Goal: Information Seeking & Learning: Learn about a topic

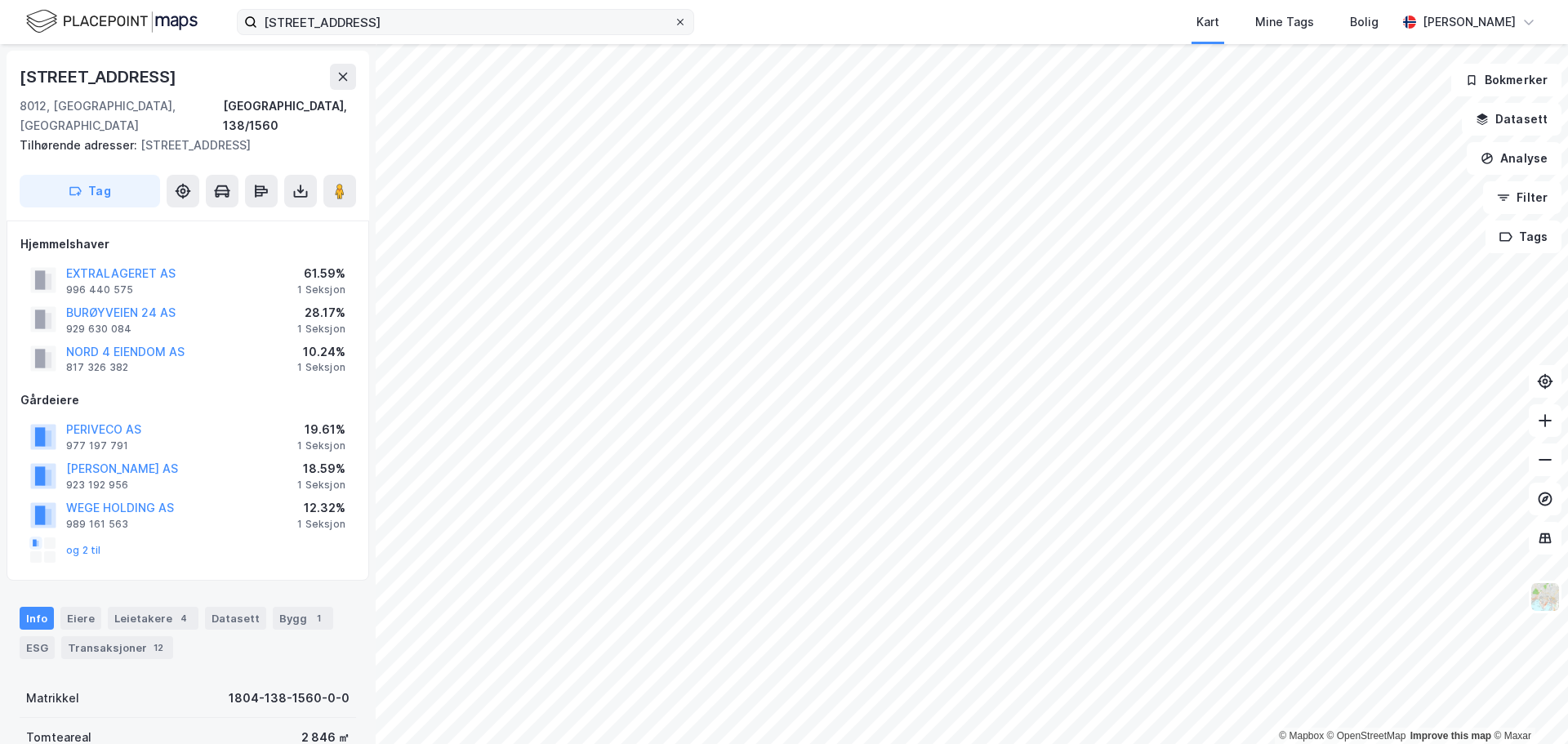
click at [680, 21] on icon at bounding box center [681, 22] width 7 height 7
click at [674, 21] on input "[STREET_ADDRESS]" at bounding box center [466, 22] width 417 height 25
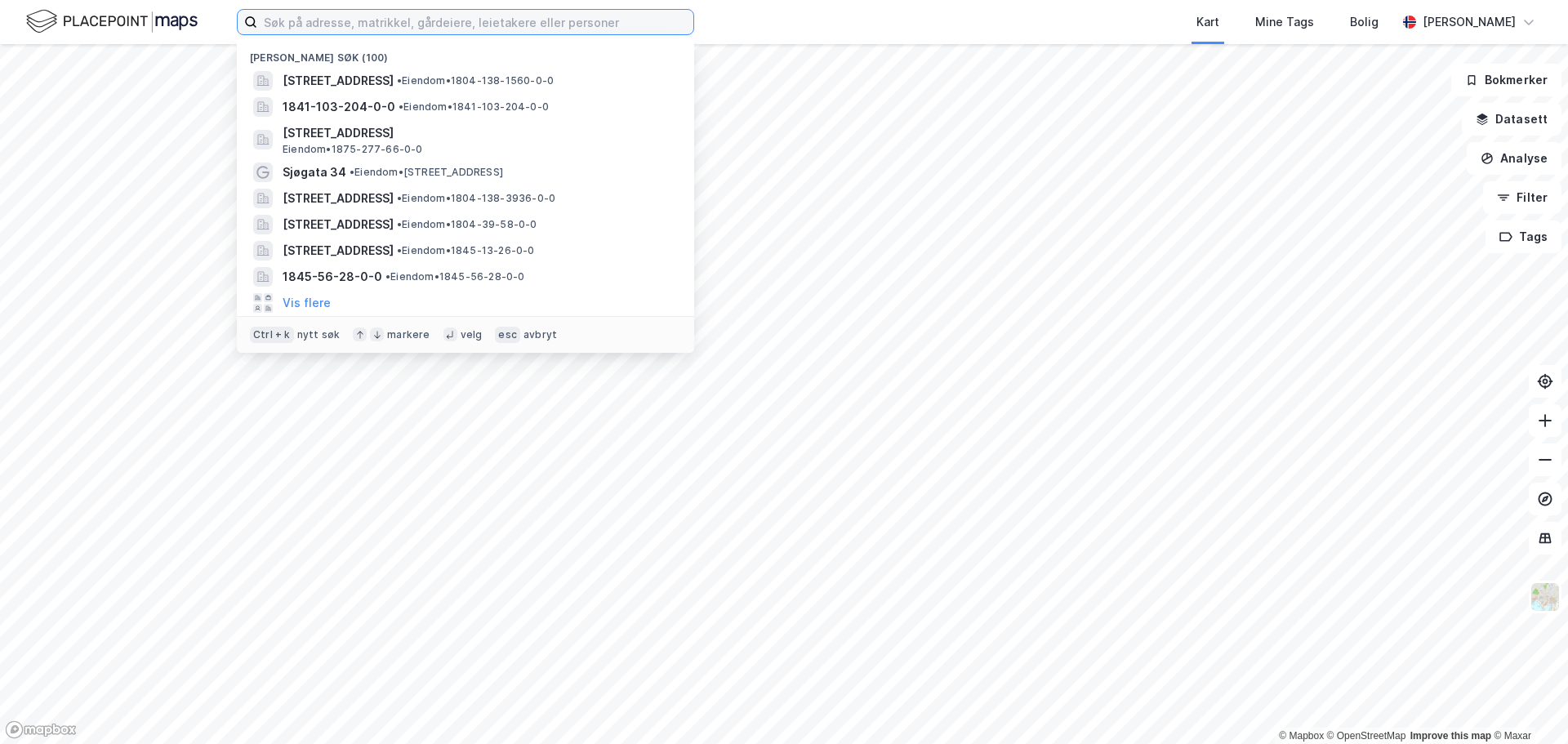
click at [600, 25] on input at bounding box center [475, 22] width 436 height 25
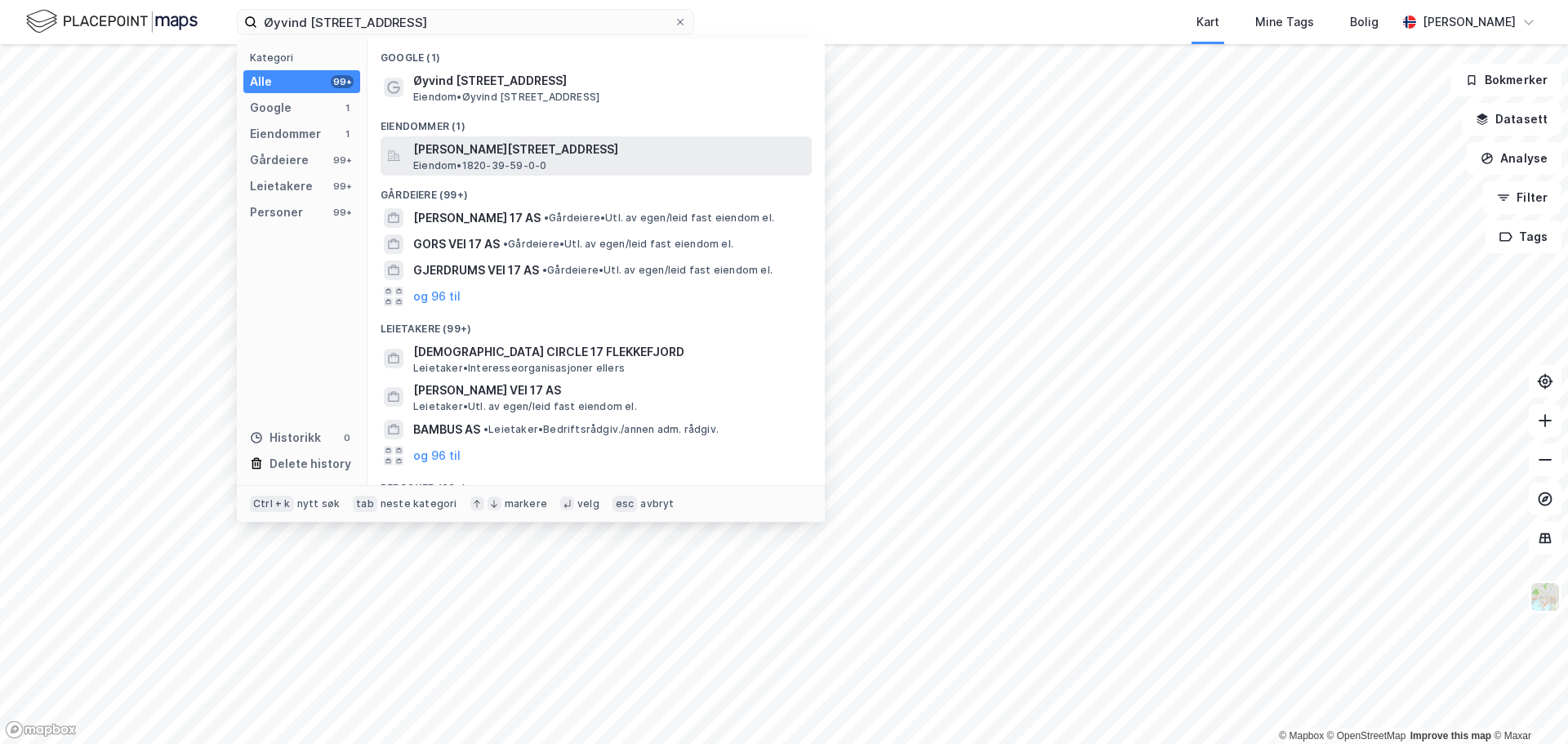
click at [477, 148] on span "[PERSON_NAME][STREET_ADDRESS]" at bounding box center [609, 149] width 392 height 19
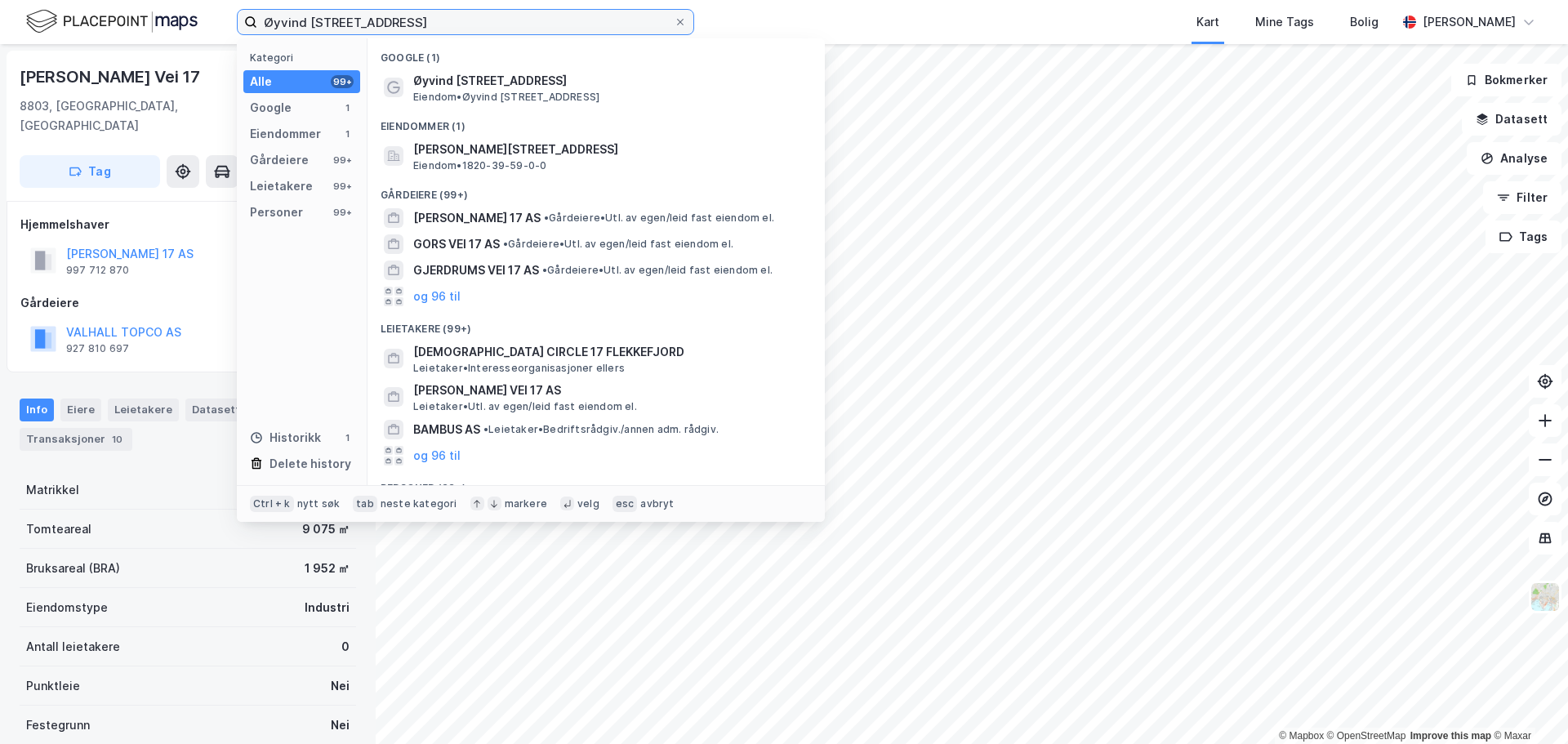
click at [534, 22] on input "Øyvind [STREET_ADDRESS]" at bounding box center [466, 22] width 417 height 25
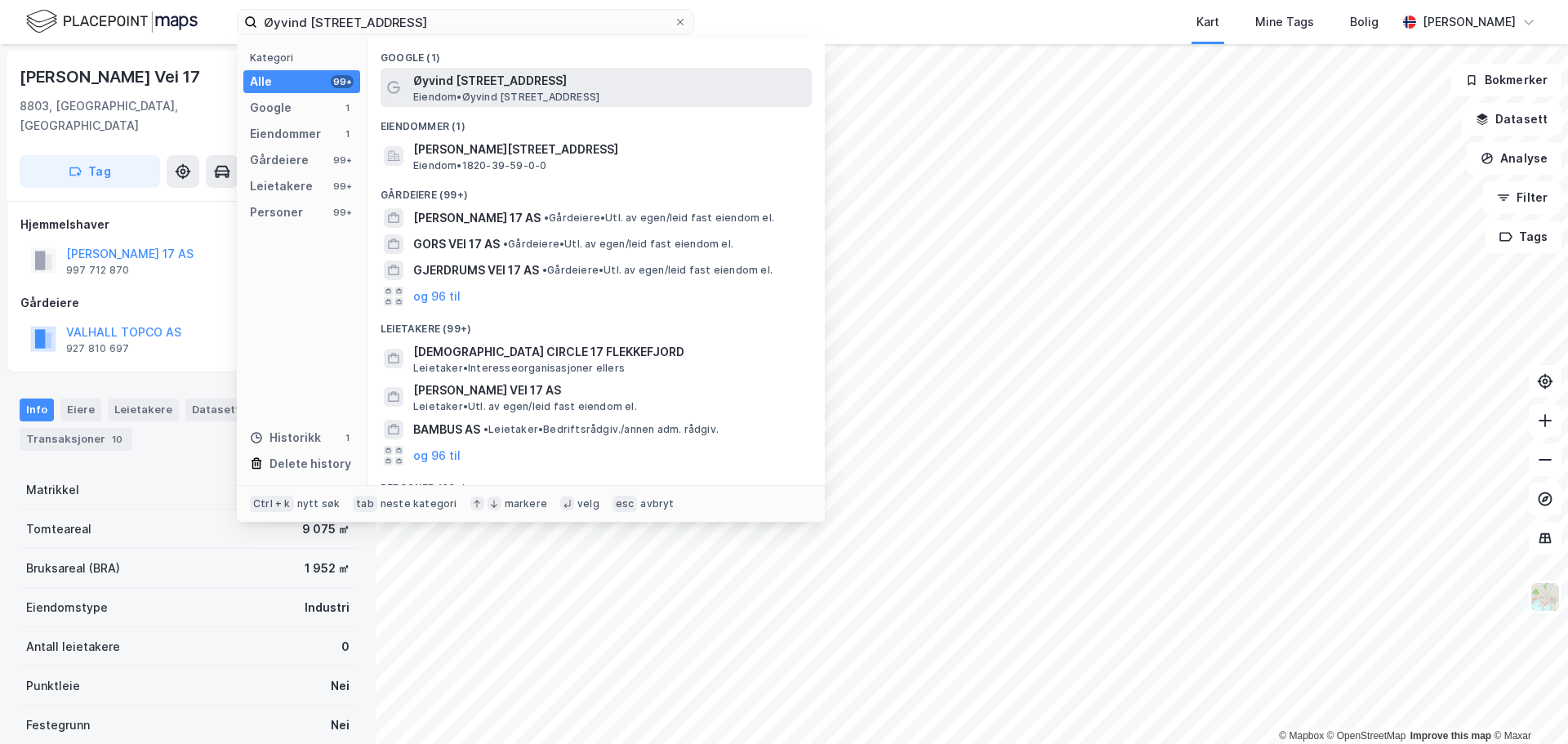
click at [486, 80] on span "Øyvind [STREET_ADDRESS]" at bounding box center [609, 80] width 392 height 19
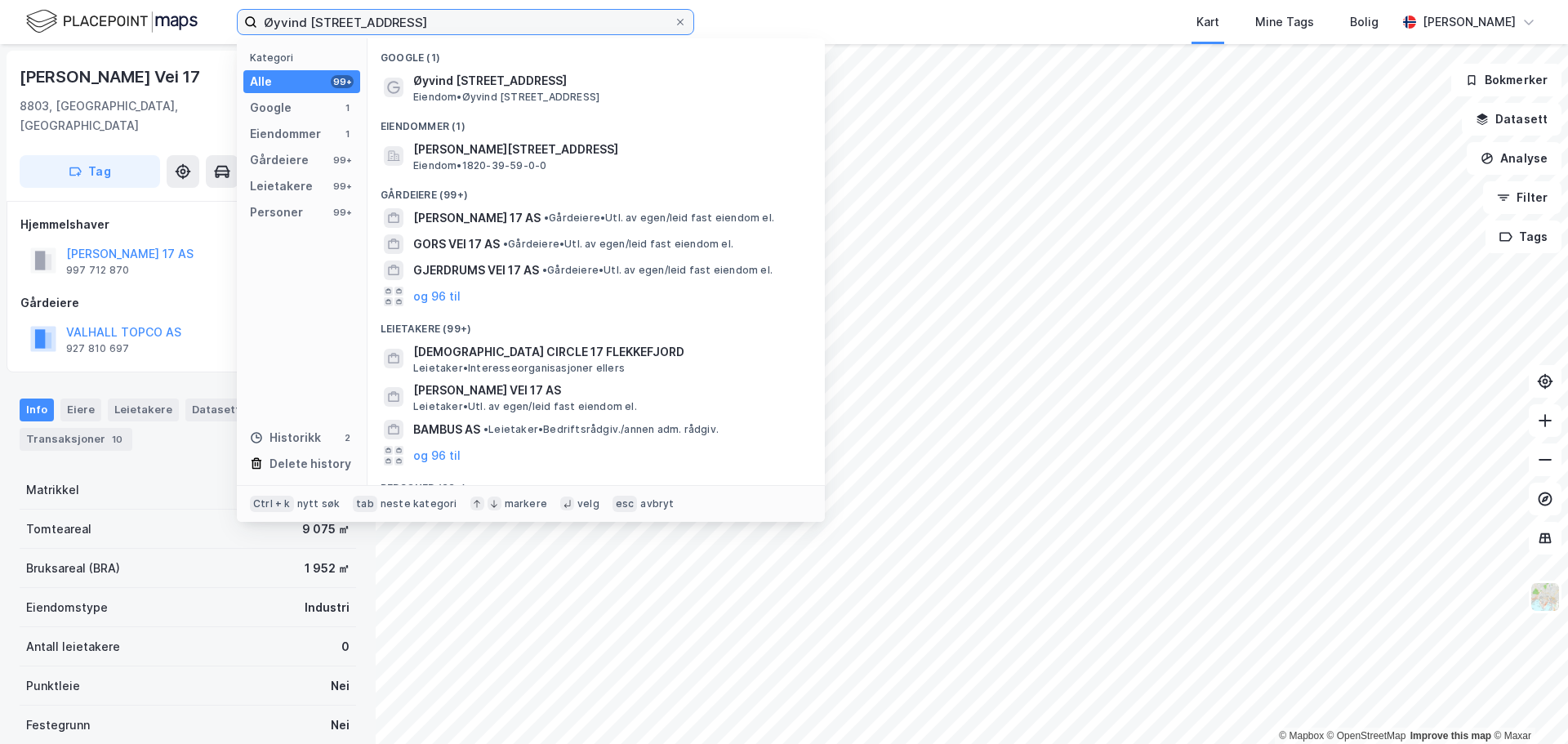
click at [442, 23] on input "Øyvind [STREET_ADDRESS]" at bounding box center [466, 22] width 417 height 25
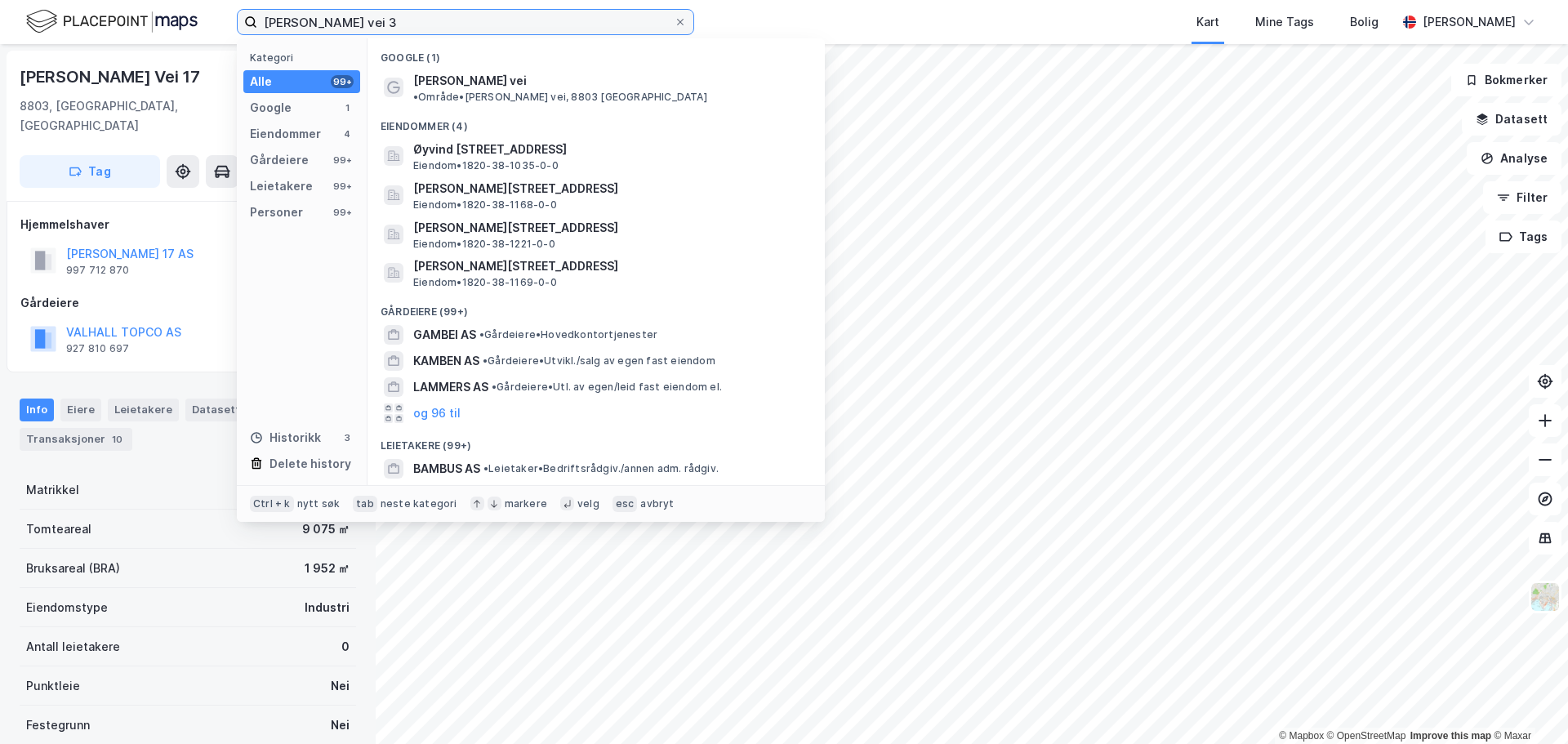
type input "[PERSON_NAME] vei 3"
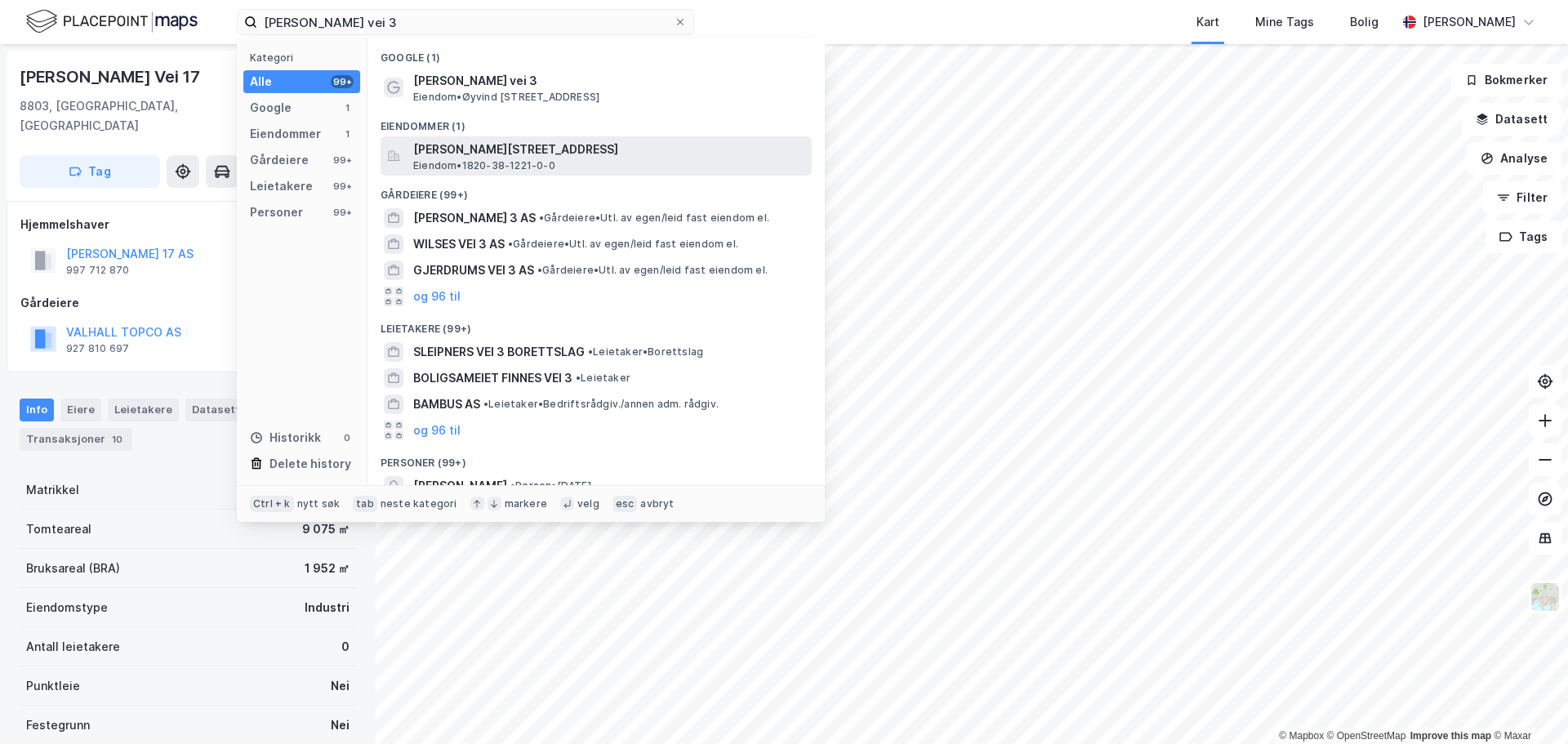
click at [461, 150] on span "[PERSON_NAME][STREET_ADDRESS]" at bounding box center [609, 149] width 392 height 19
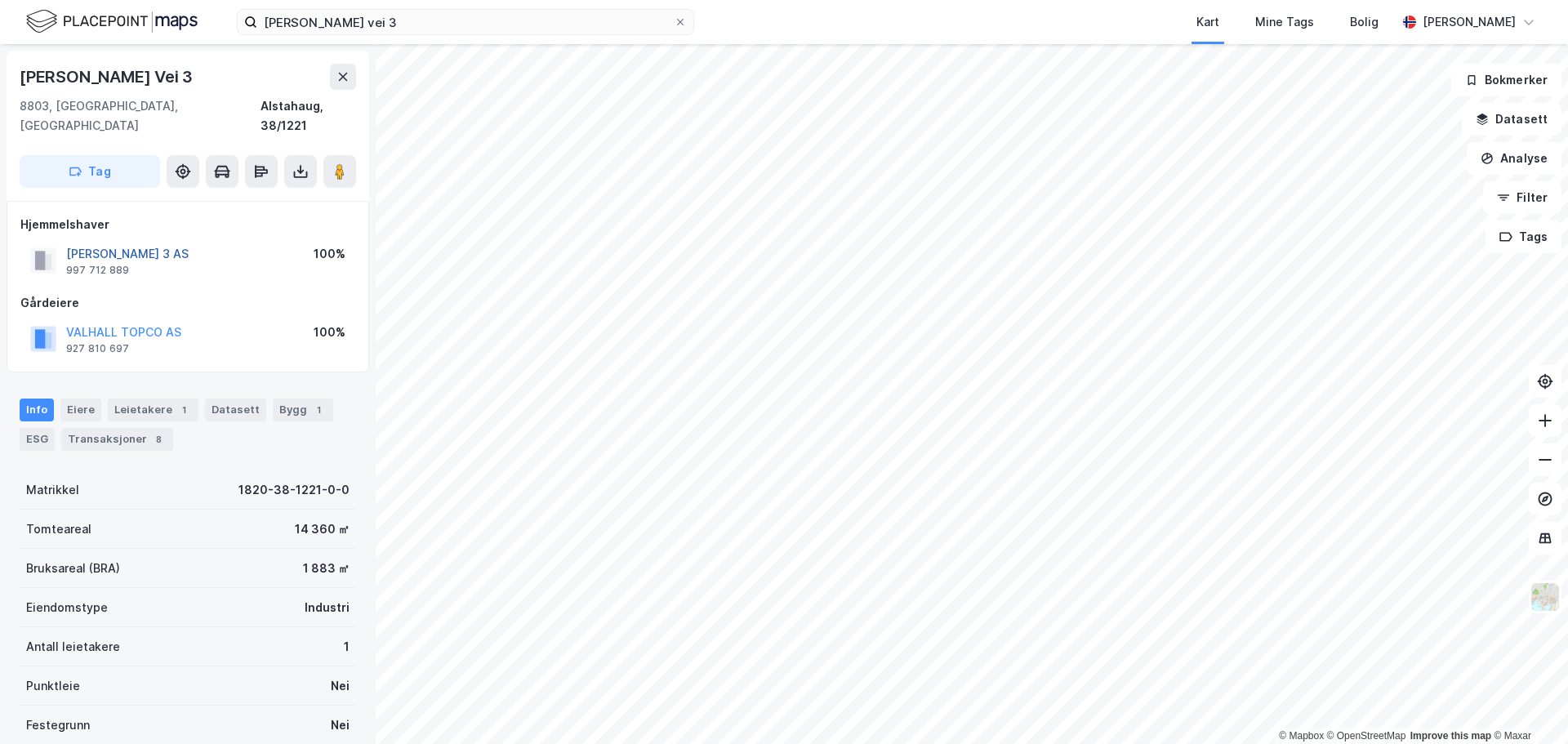
click at [0, 0] on button "[PERSON_NAME] 3 AS" at bounding box center [0, 0] width 0 height 0
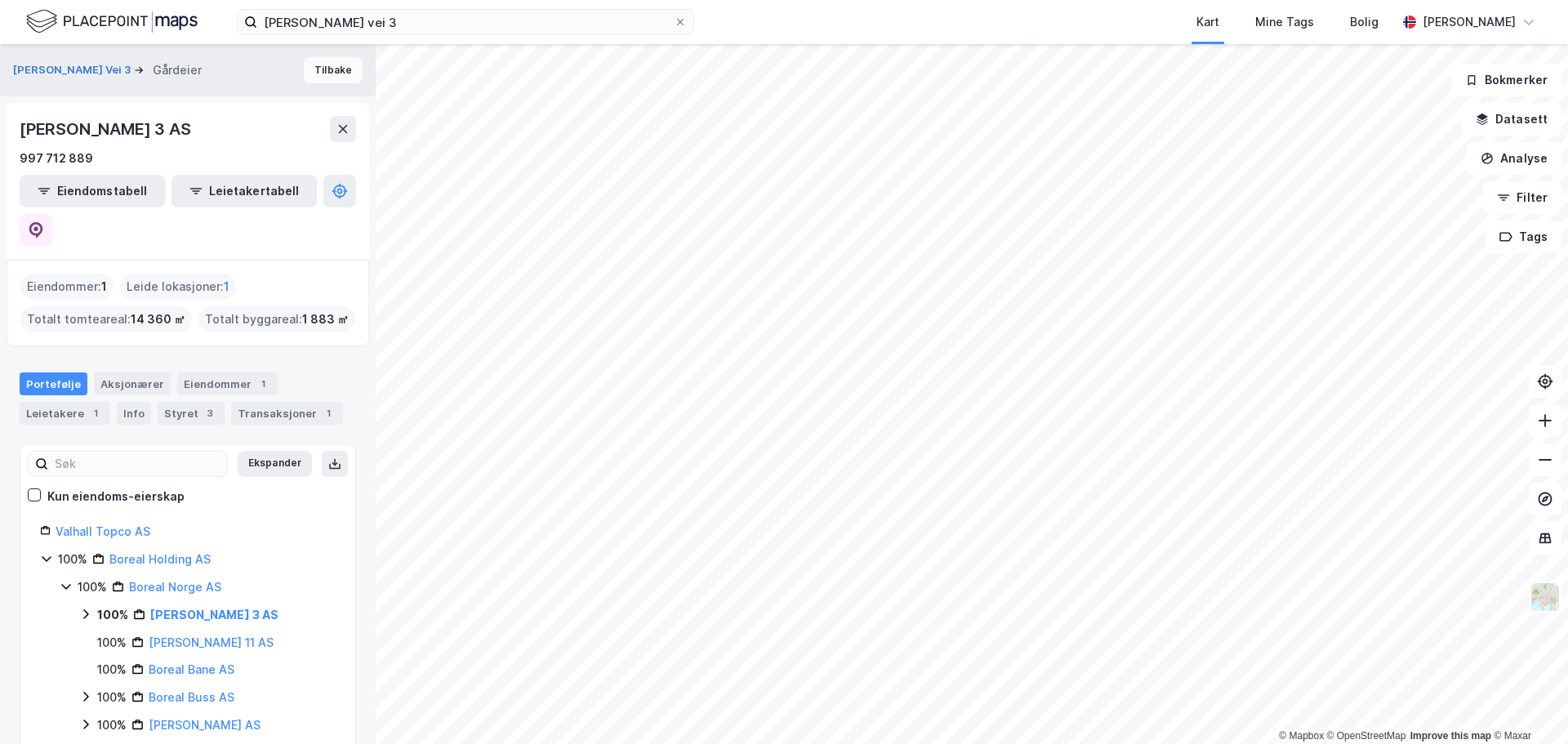
click at [330, 70] on button "Tilbake" at bounding box center [333, 70] width 58 height 26
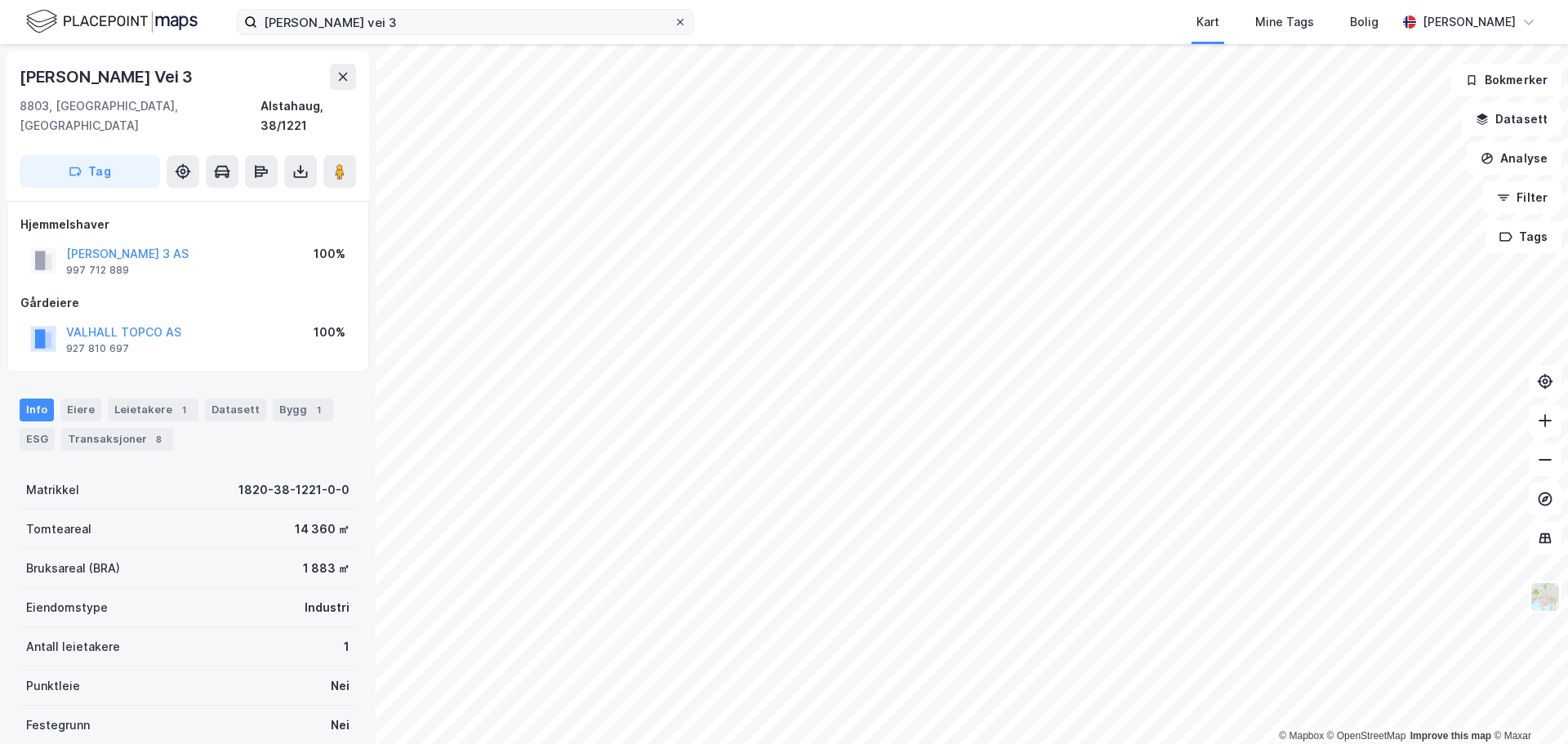
click at [685, 19] on span at bounding box center [680, 21] width 13 height 13
click at [674, 19] on input "[PERSON_NAME] vei 3" at bounding box center [466, 22] width 417 height 25
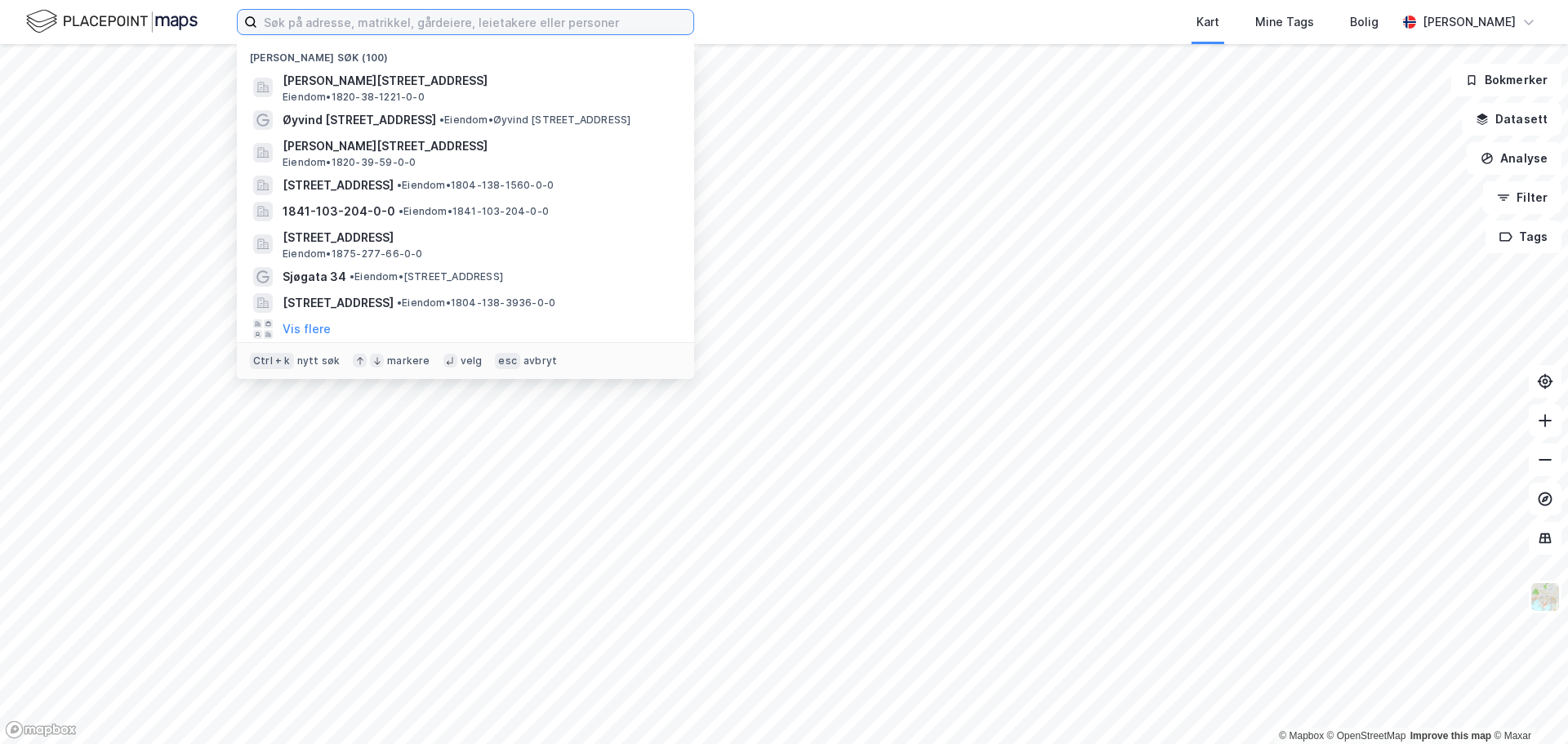
click at [523, 18] on input at bounding box center [475, 22] width 436 height 25
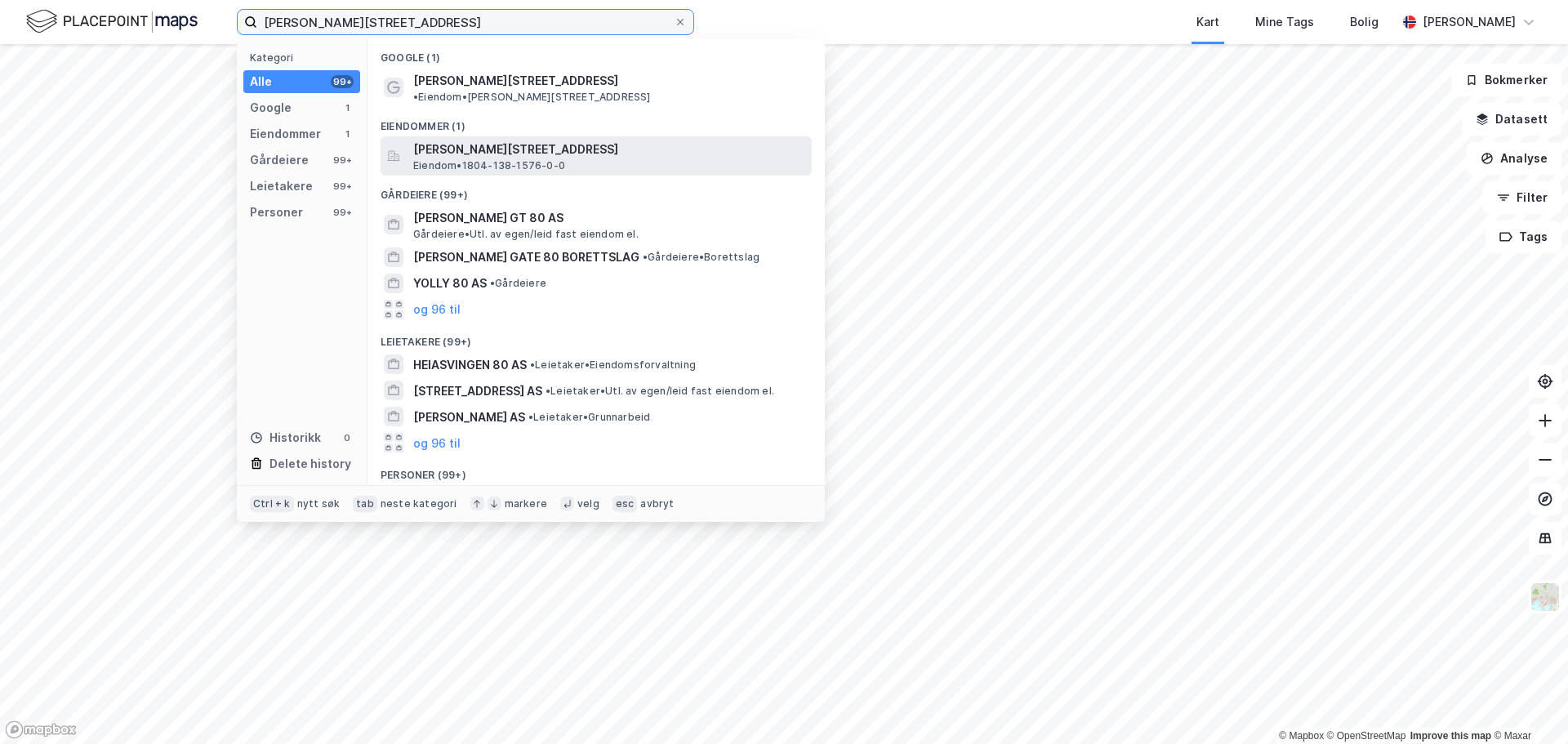
type input "[PERSON_NAME][STREET_ADDRESS]"
click at [500, 140] on span "[PERSON_NAME][STREET_ADDRESS]" at bounding box center [609, 149] width 392 height 19
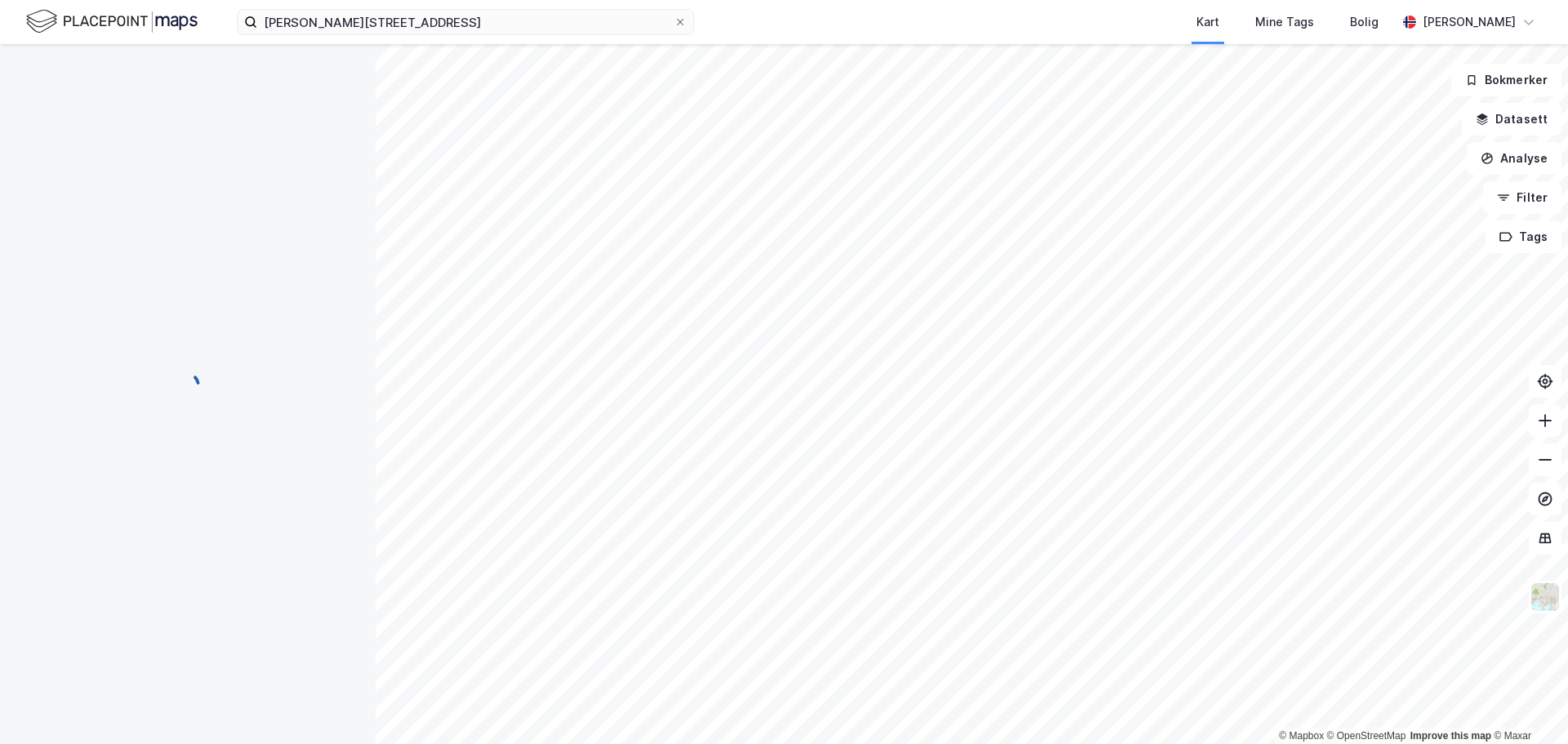
scroll to position [1, 0]
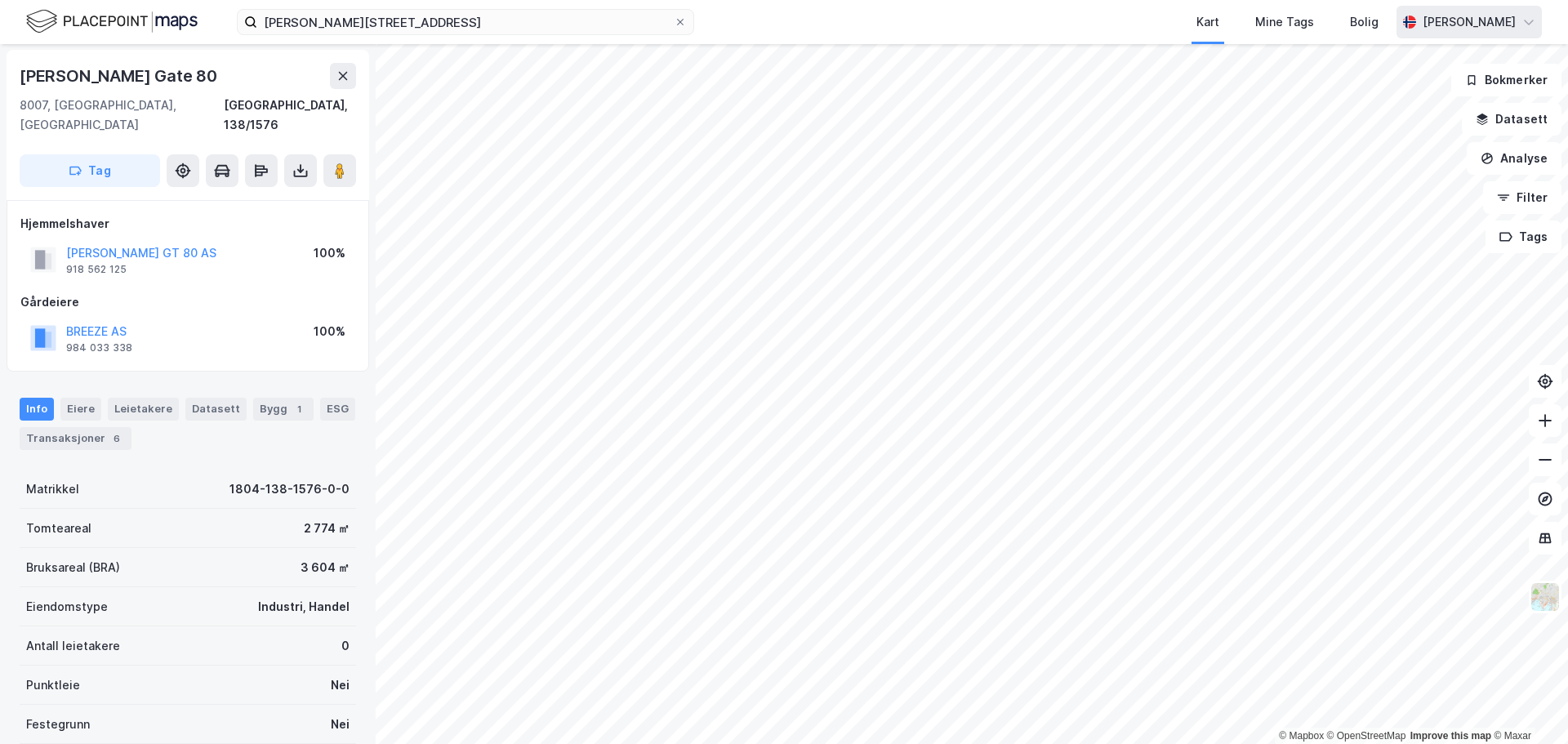
click at [1457, 17] on div "[PERSON_NAME]" at bounding box center [1469, 21] width 93 height 19
click at [1390, 108] on div "Logg ut" at bounding box center [1388, 100] width 44 height 19
